Goal: Navigation & Orientation: Find specific page/section

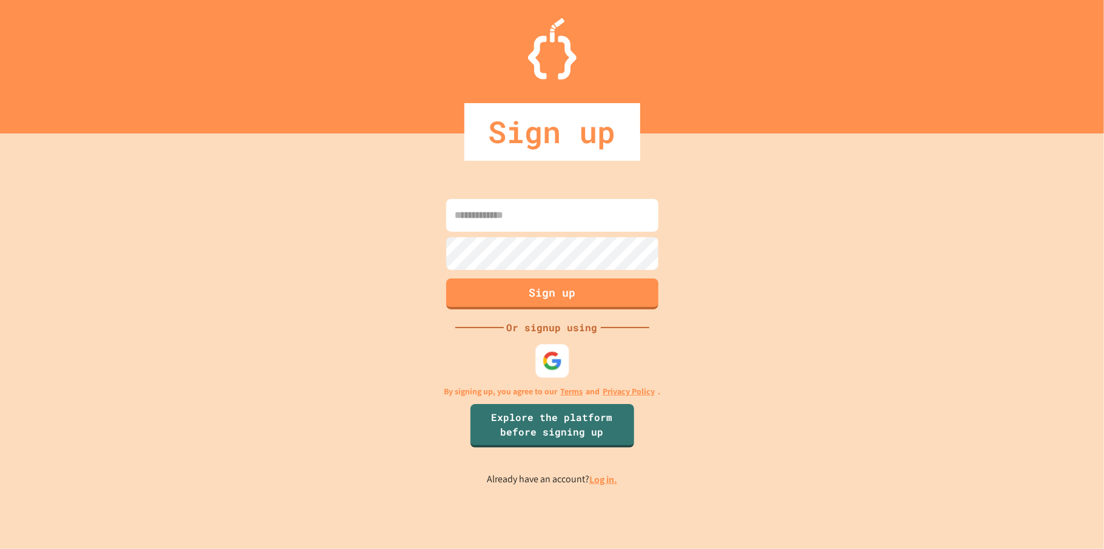
click at [540, 363] on div at bounding box center [551, 360] width 33 height 33
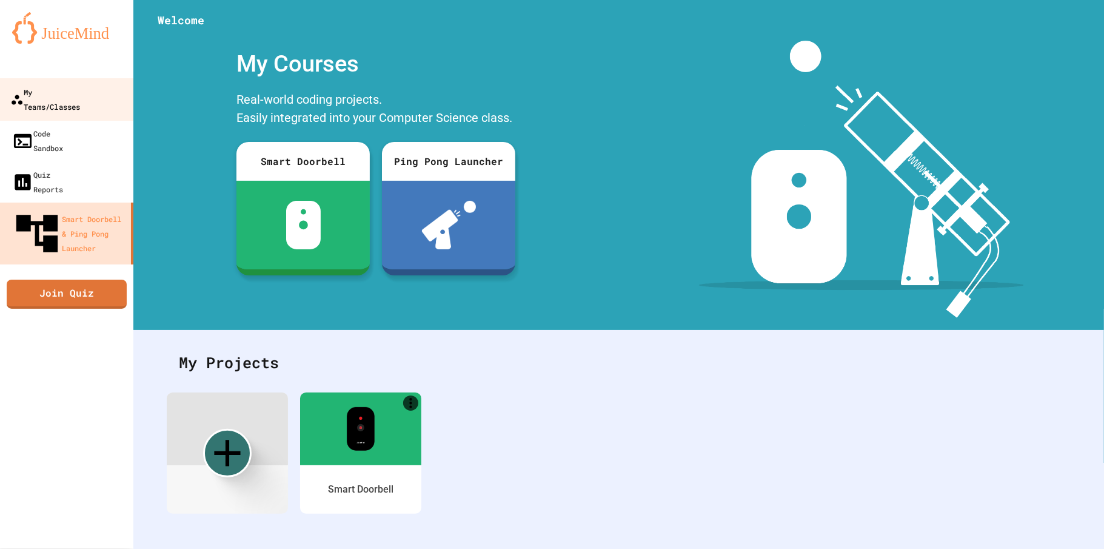
click at [80, 96] on div "My Teams/Classes" at bounding box center [45, 99] width 70 height 30
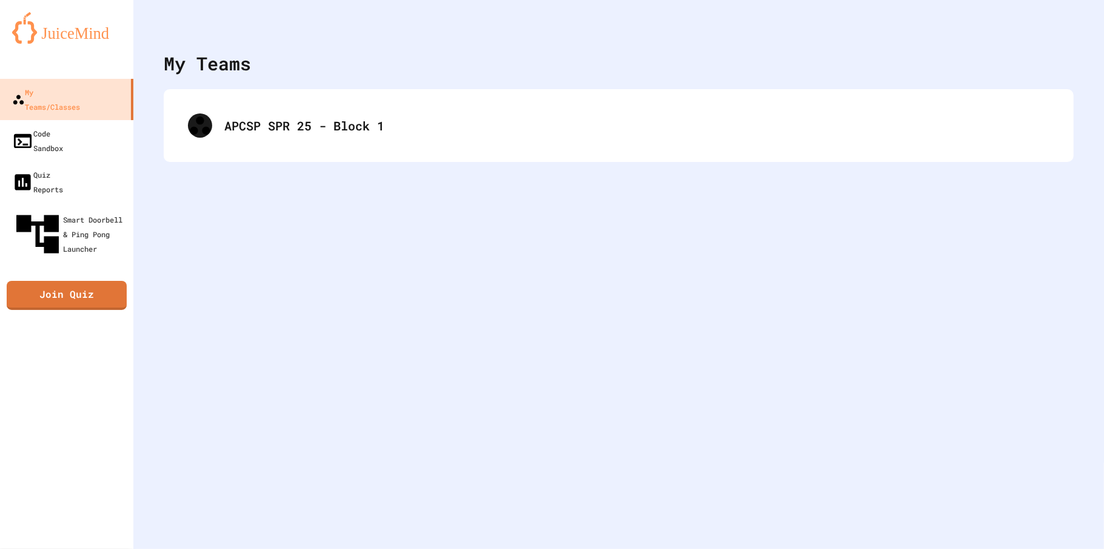
click at [343, 166] on div "My Teams APCSP SPR 25 - Block 1" at bounding box center [618, 274] width 971 height 549
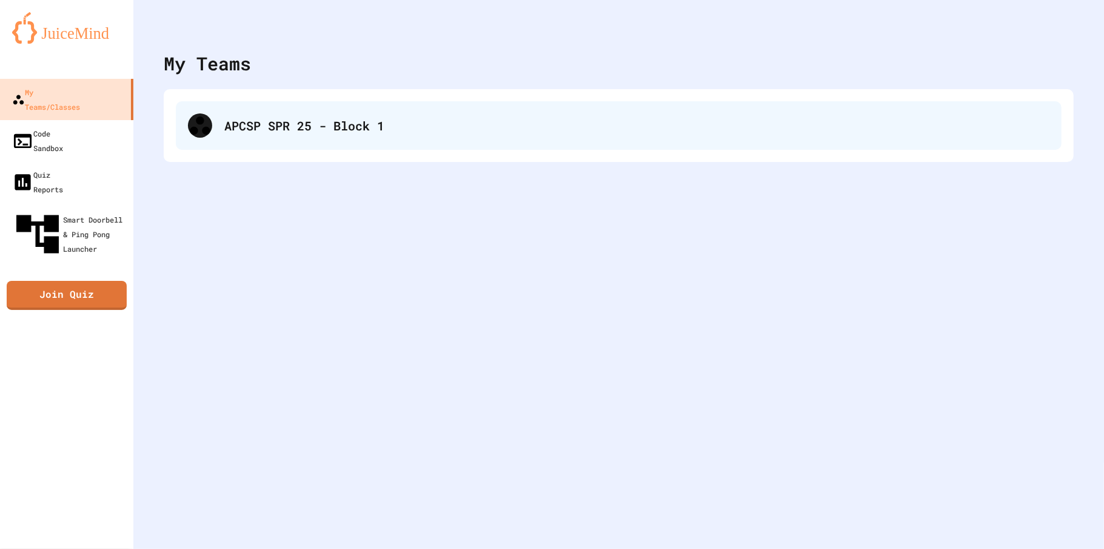
click at [319, 134] on div "APCSP SPR 25 - Block 1" at bounding box center [636, 125] width 825 height 18
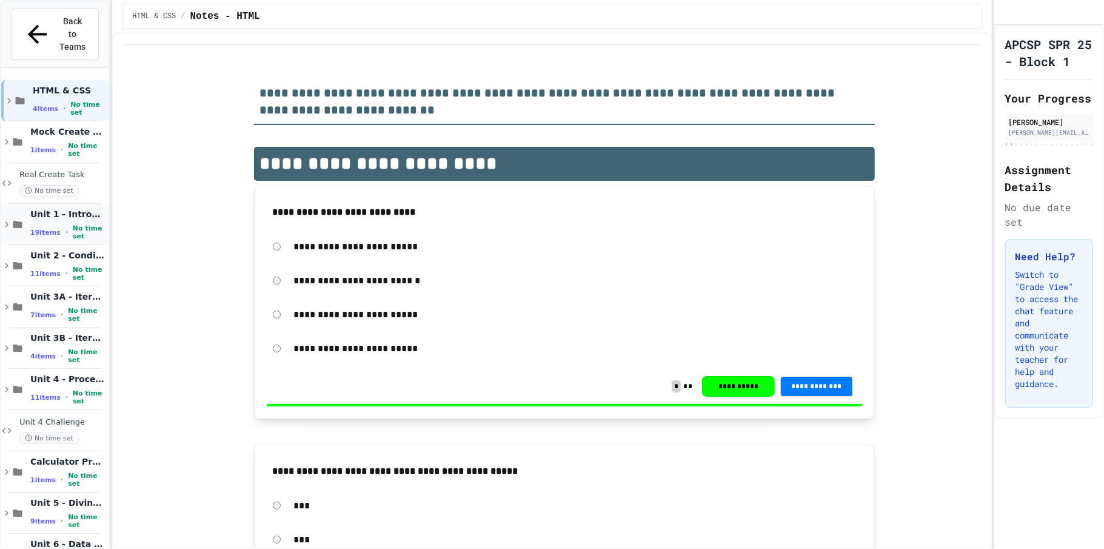
click at [7, 222] on icon at bounding box center [7, 224] width 4 height 5
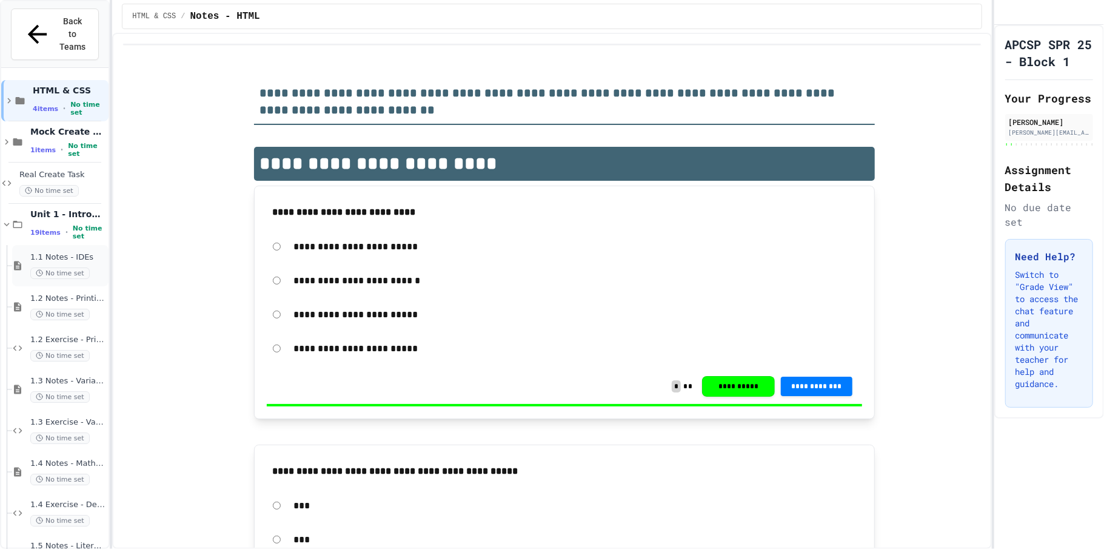
click at [36, 252] on span "1.1 Notes - IDEs" at bounding box center [68, 257] width 76 height 10
